Goal: Task Accomplishment & Management: Use online tool/utility

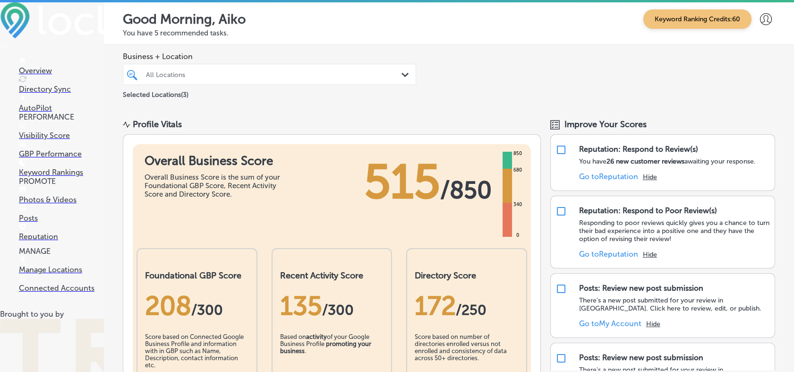
click at [36, 85] on p "Directory Sync" at bounding box center [61, 89] width 85 height 9
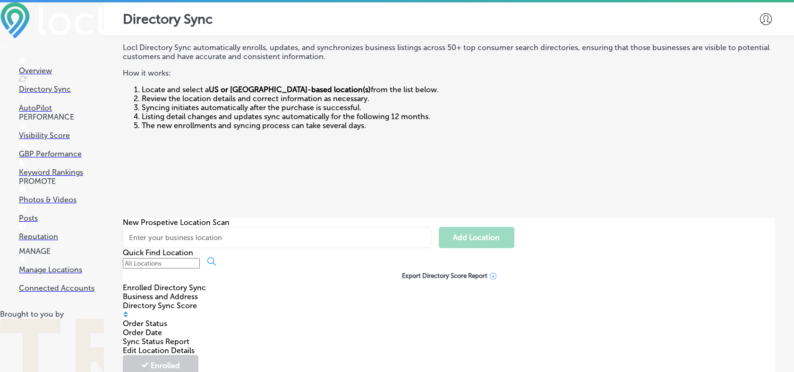
click at [41, 105] on p "AutoPilot" at bounding box center [61, 107] width 85 height 9
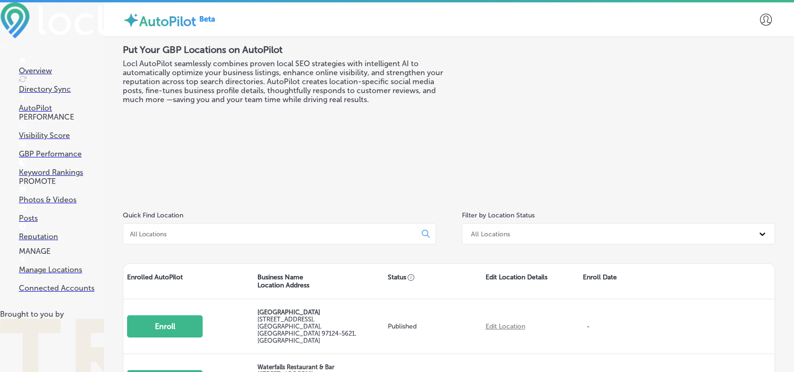
click at [54, 152] on link "GBP Performance" at bounding box center [61, 149] width 85 height 18
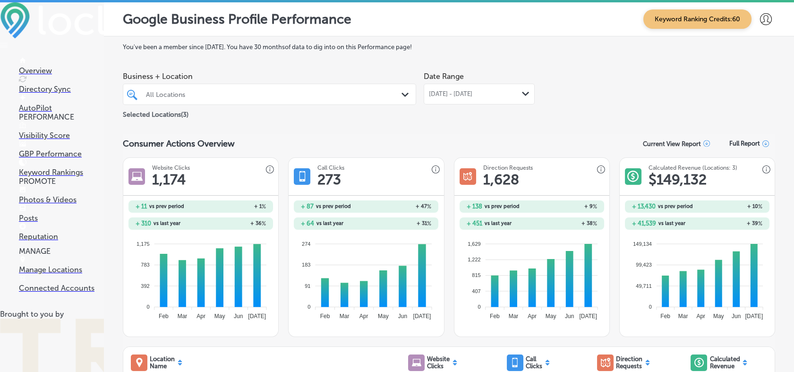
click at [62, 139] on p "Visibility Score" at bounding box center [61, 135] width 85 height 9
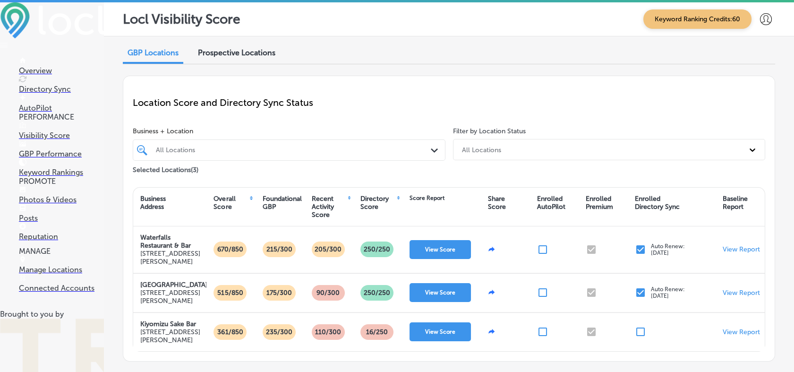
scroll to position [52, 0]
click at [45, 222] on link "Posts" at bounding box center [61, 213] width 85 height 18
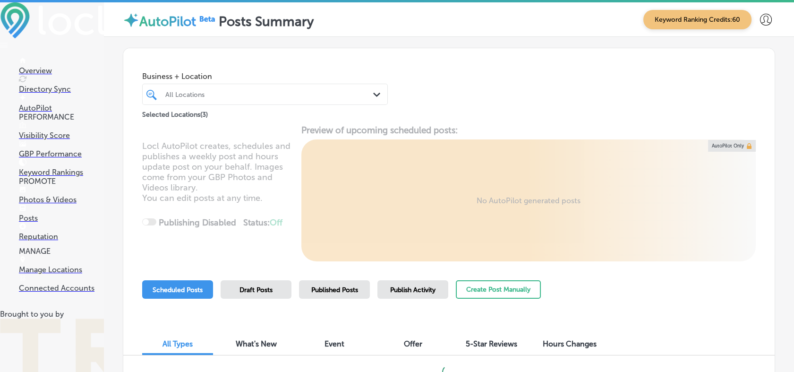
scroll to position [76, 0]
click at [407, 280] on div "Publish Activity" at bounding box center [412, 289] width 71 height 18
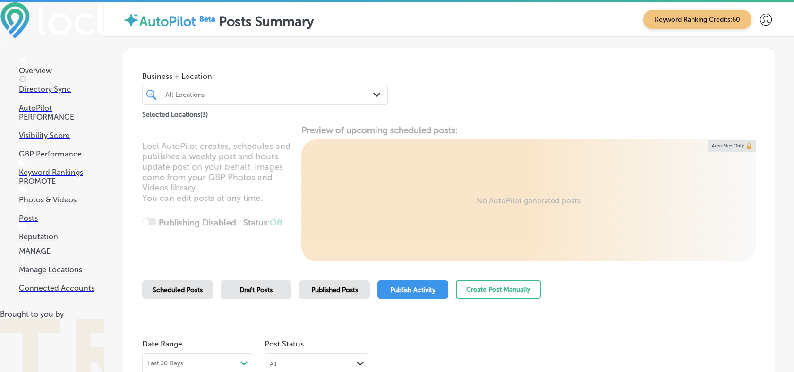
click at [355, 280] on div "Published Posts" at bounding box center [334, 289] width 71 height 18
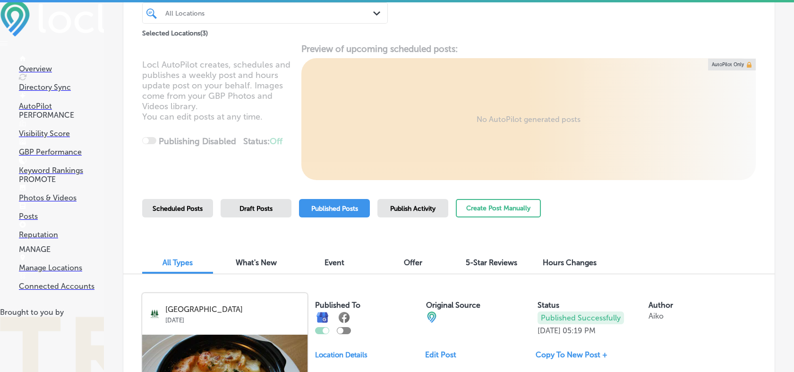
scroll to position [289, 0]
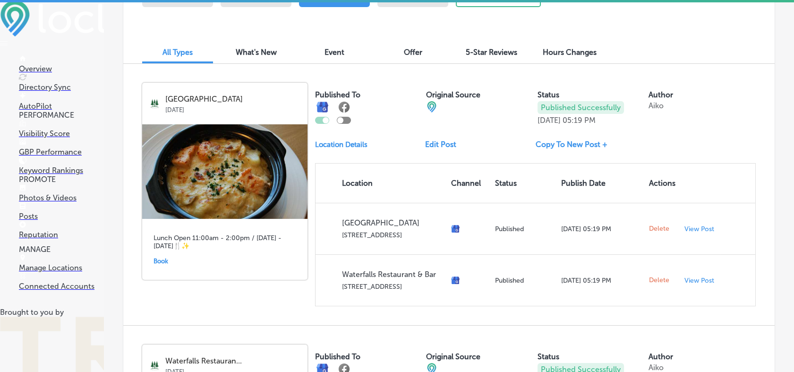
click at [567, 144] on link "Copy To New Post +" at bounding box center [574, 144] width 79 height 9
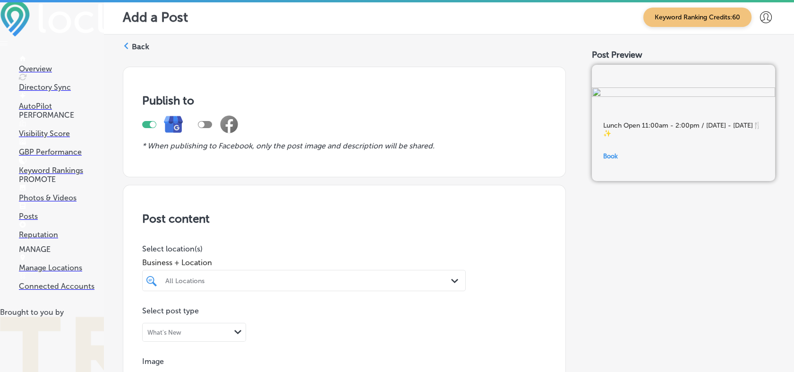
scroll to position [105, 0]
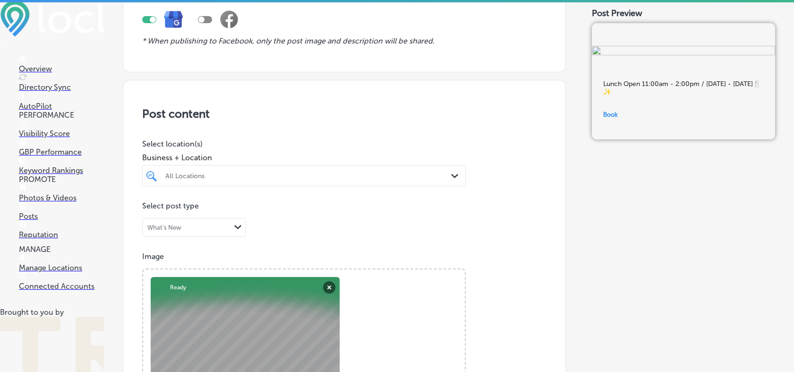
click at [231, 176] on div "All Locations" at bounding box center [308, 175] width 287 height 8
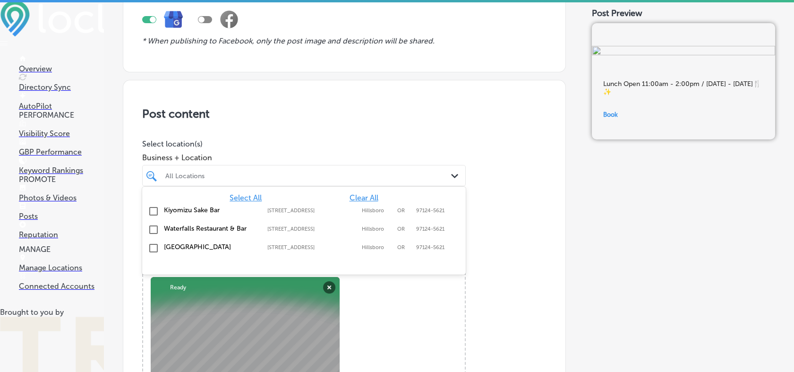
click at [156, 248] on input "checkbox" at bounding box center [153, 247] width 11 height 11
click at [153, 245] on input "checkbox" at bounding box center [153, 247] width 11 height 11
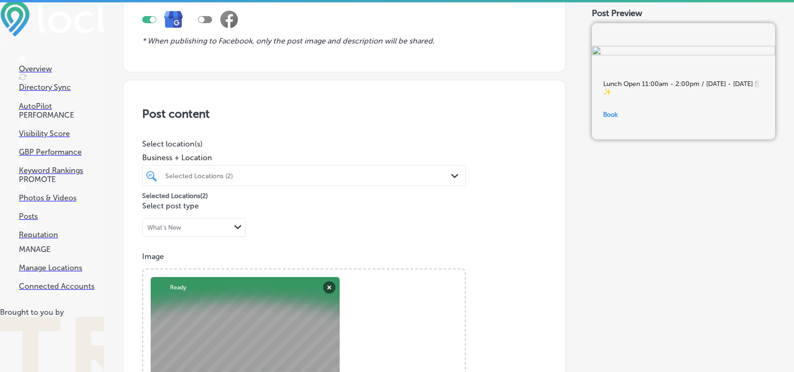
scroll to position [262, 0]
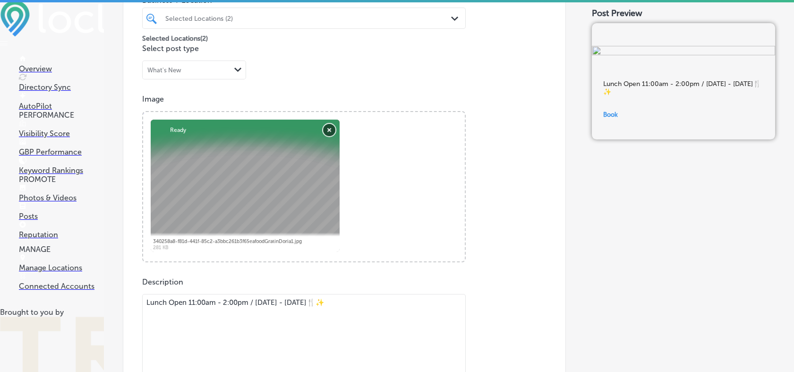
click at [327, 129] on button "Remove" at bounding box center [329, 130] width 12 height 12
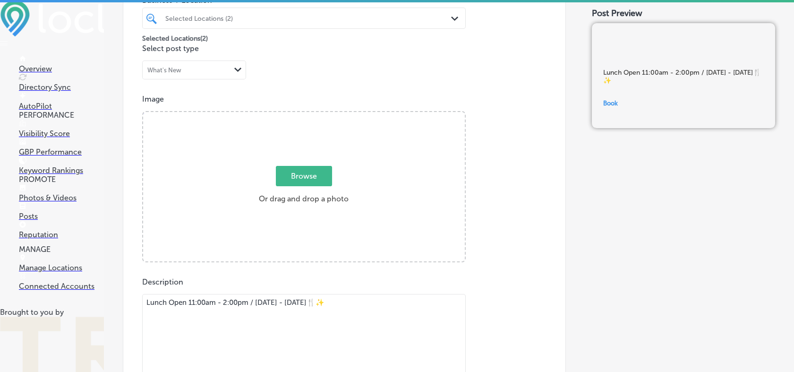
click at [297, 175] on span "Browse" at bounding box center [304, 176] width 56 height 20
click at [297, 115] on input "Browse Or drag and drop a photo" at bounding box center [304, 113] width 322 height 3
type input "C:\fakepath\Vegetable [PERSON_NAME] with [PERSON_NAME] 1.JPG"
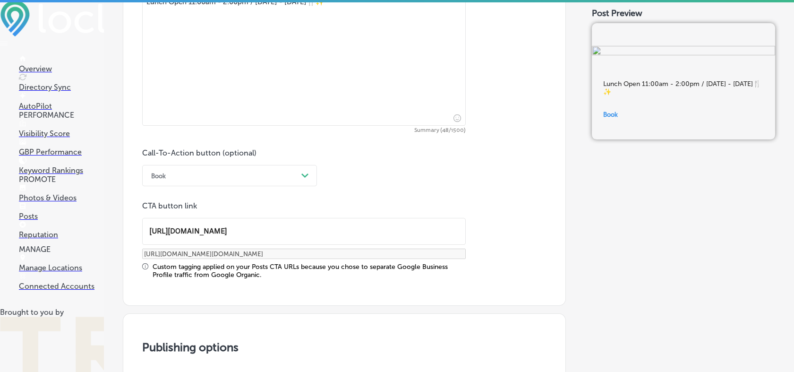
scroll to position [801, 0]
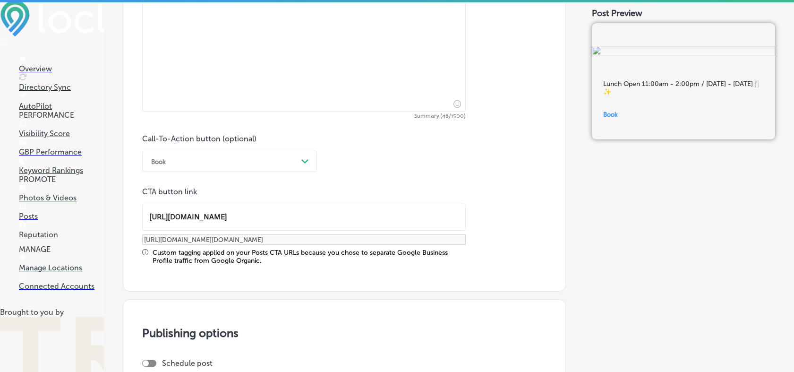
scroll to position [715, 0]
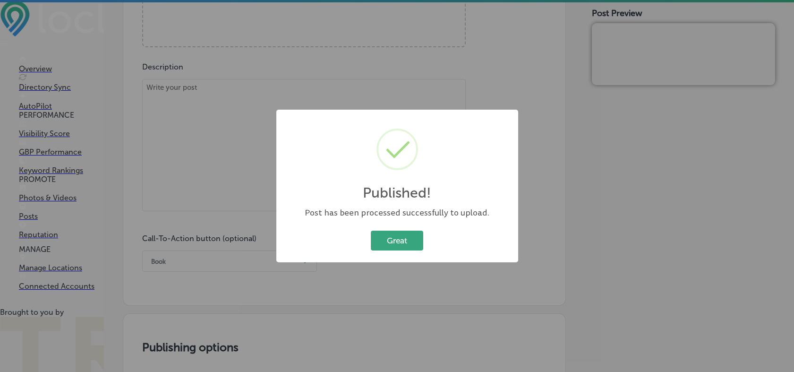
click at [395, 238] on button "Great" at bounding box center [397, 239] width 52 height 19
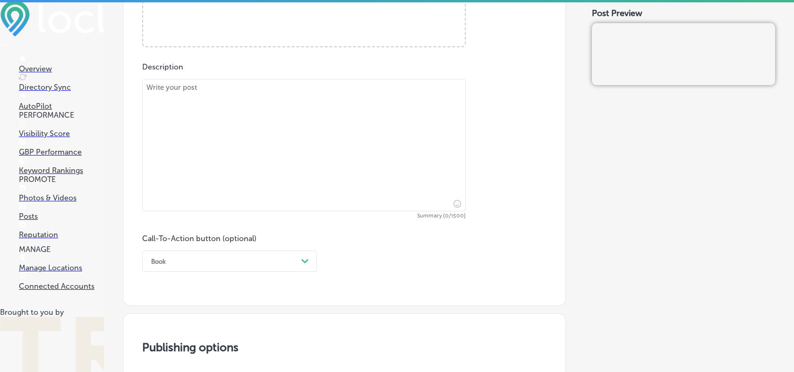
scroll to position [243, 0]
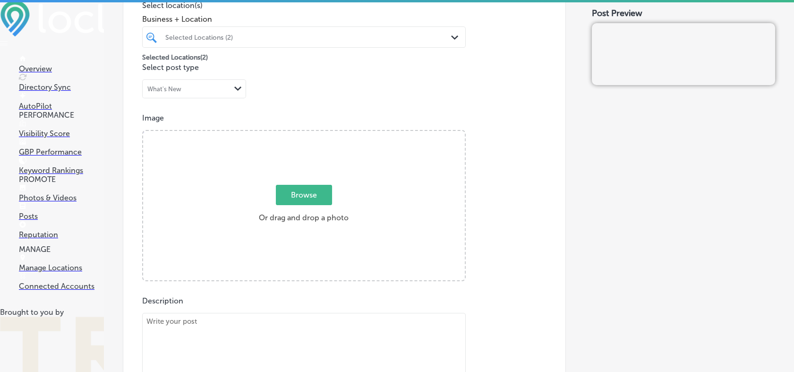
click at [40, 221] on link "Posts" at bounding box center [61, 212] width 85 height 18
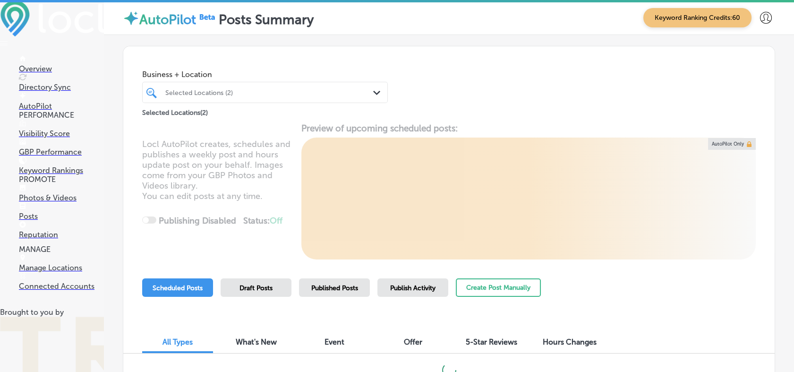
click at [345, 292] on div "Published Posts" at bounding box center [334, 287] width 71 height 18
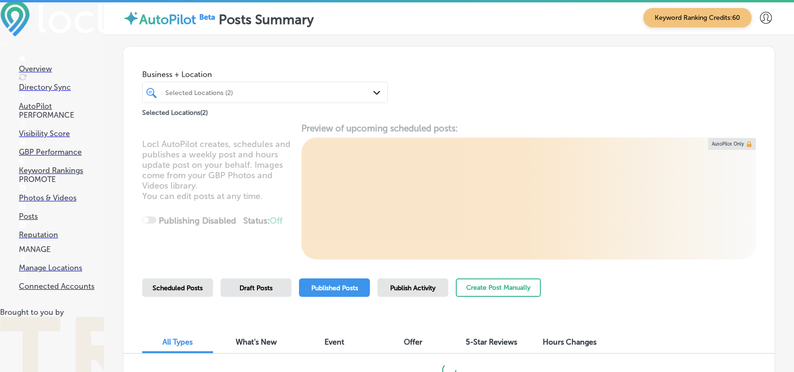
click at [214, 93] on div "Selected Locations (2)" at bounding box center [269, 92] width 209 height 8
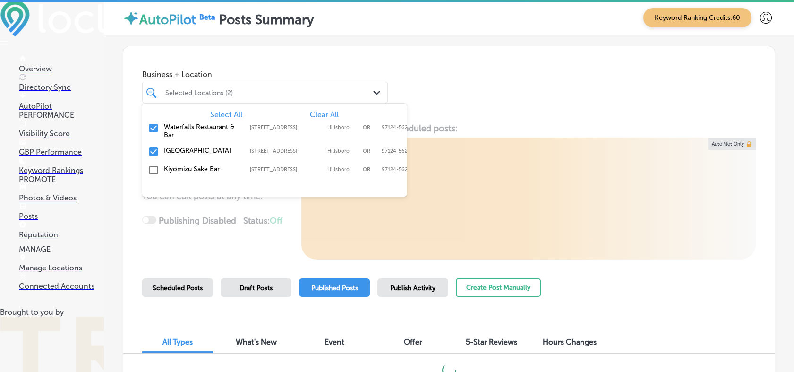
click at [151, 152] on input "checkbox" at bounding box center [153, 151] width 11 height 11
click at [152, 129] on input "checkbox" at bounding box center [153, 127] width 11 height 11
click at [156, 125] on input "checkbox" at bounding box center [153, 127] width 11 height 11
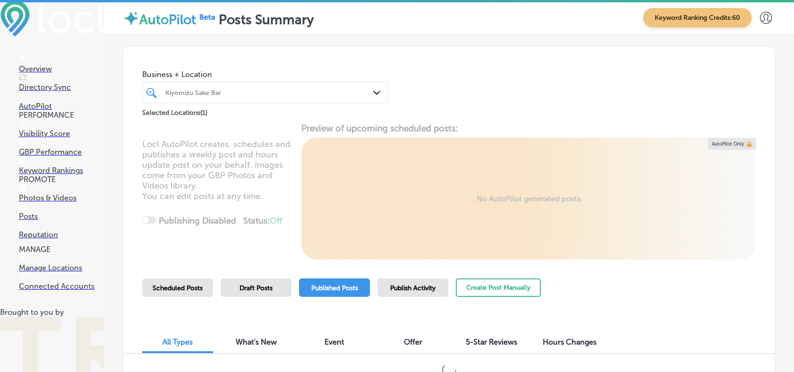
click at [446, 82] on div "Business + Location Kiyomizu Sake Bar Path Created with Sketch. Selected Locati…" at bounding box center [448, 82] width 651 height 72
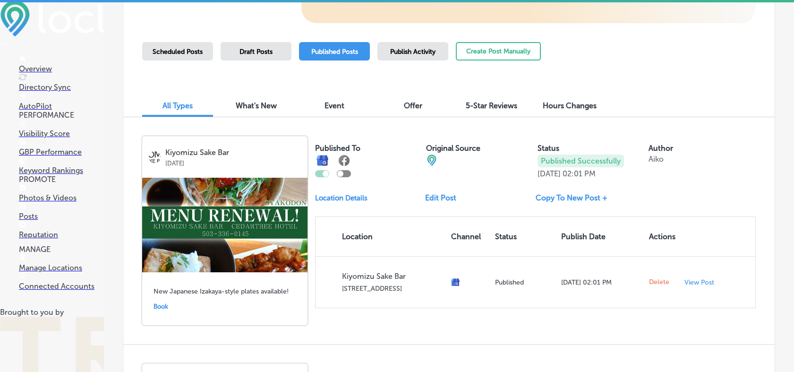
scroll to position [237, 0]
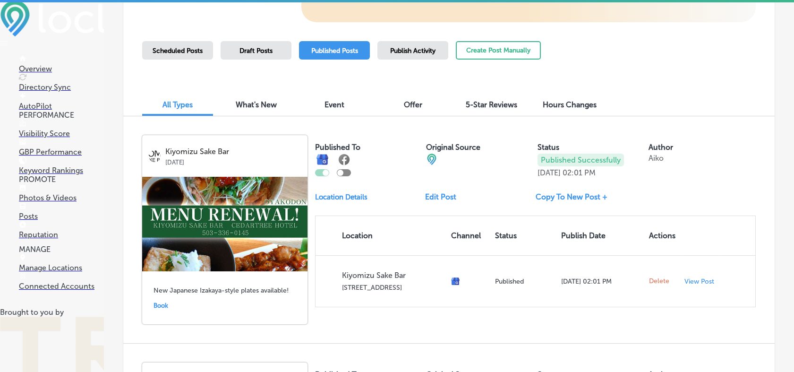
click at [565, 198] on link "Copy To New Post +" at bounding box center [574, 196] width 79 height 9
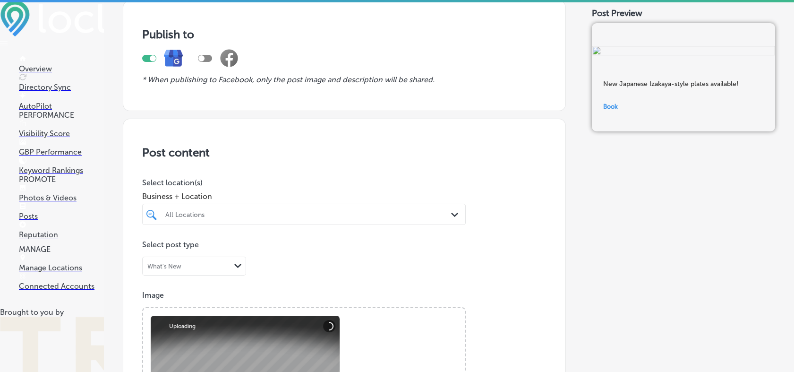
scroll to position [210, 0]
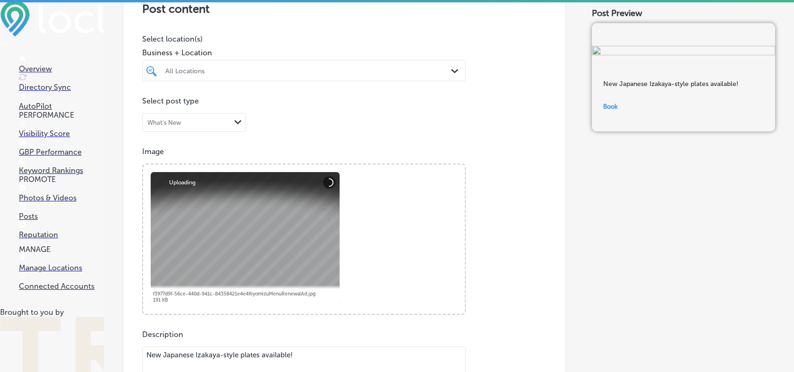
click at [216, 68] on div "All Locations" at bounding box center [308, 71] width 287 height 8
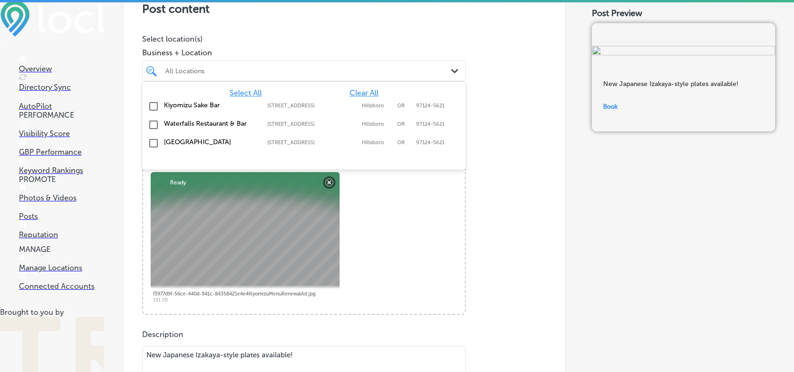
click at [159, 102] on div "[GEOGRAPHIC_DATA] [STREET_ADDRESS] [STREET_ADDRESS][PERSON_NAME]" at bounding box center [304, 106] width 316 height 15
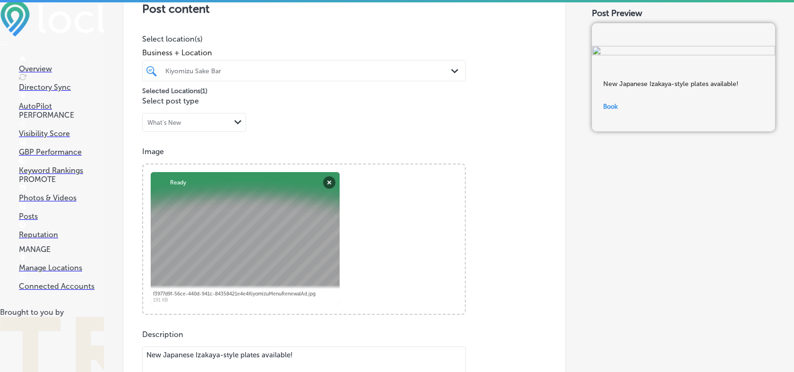
click at [508, 147] on p "Image" at bounding box center [344, 151] width 404 height 9
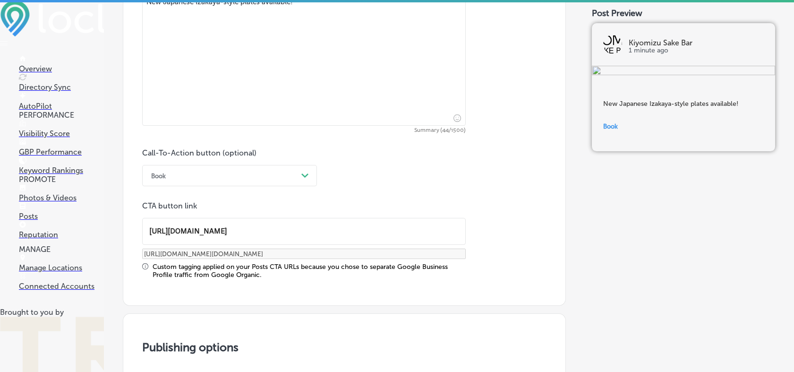
scroll to position [734, 0]
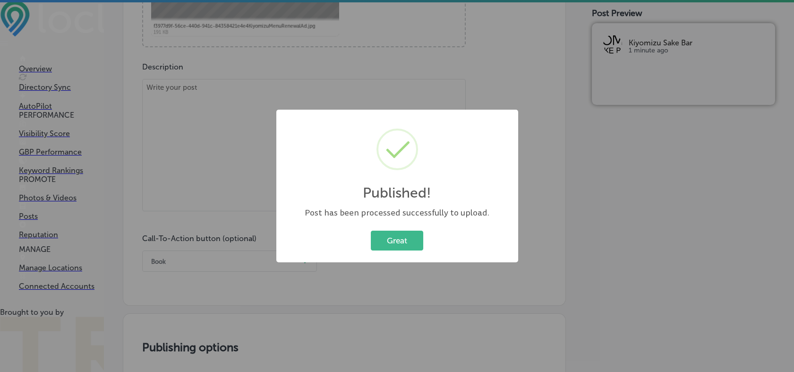
scroll to position [715, 0]
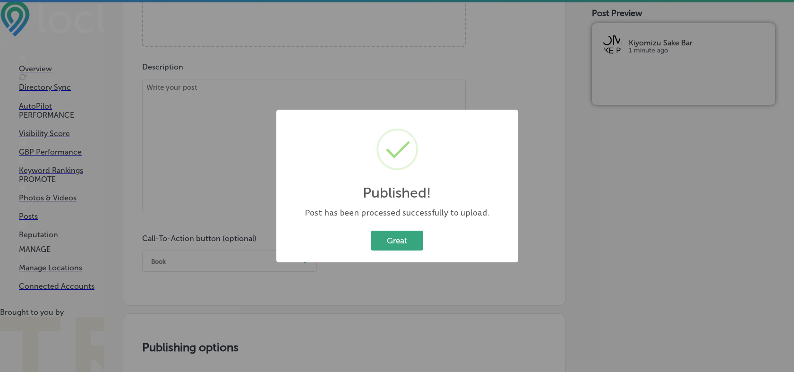
click at [397, 235] on button "Great" at bounding box center [397, 239] width 52 height 19
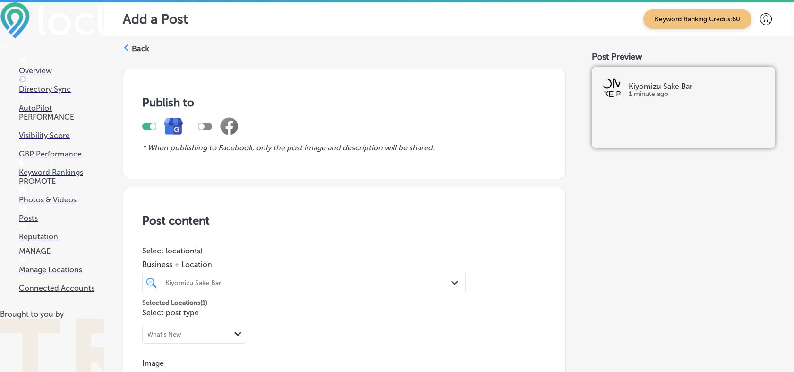
scroll to position [0, 0]
click at [51, 158] on p "GBP Performance" at bounding box center [61, 153] width 85 height 9
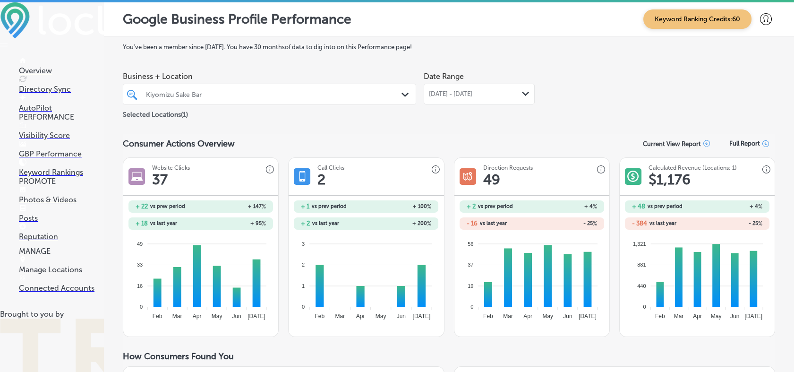
click at [50, 140] on p "Visibility Score" at bounding box center [61, 135] width 85 height 9
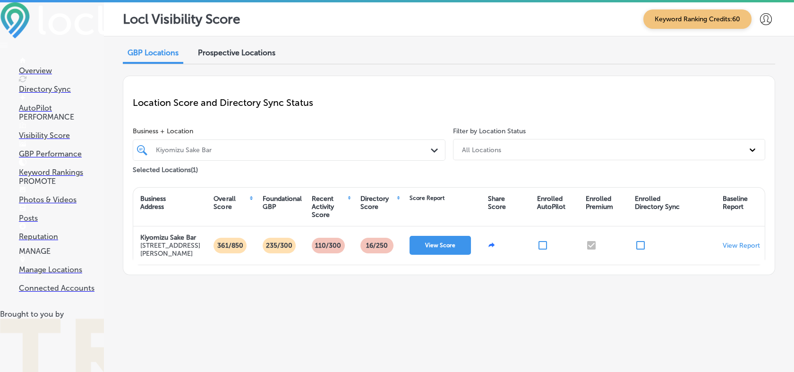
click at [225, 144] on div at bounding box center [275, 150] width 241 height 12
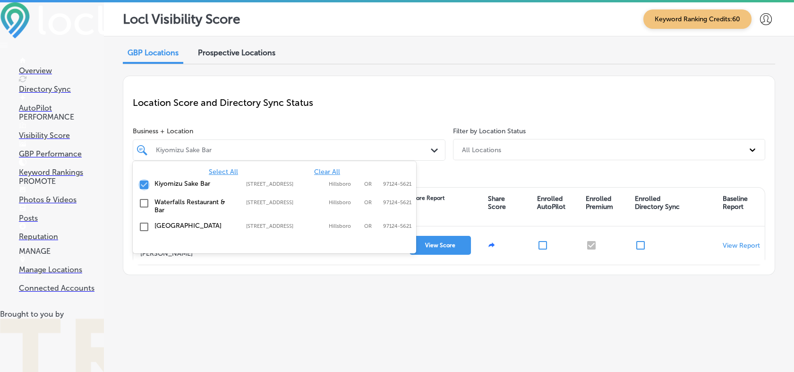
click at [143, 185] on input "checkbox" at bounding box center [143, 184] width 11 height 11
click at [112, 198] on div "GBP Locations Prospective Locations Location Score and Directory Sync Status Bu…" at bounding box center [449, 294] width 690 height 517
